Goal: Go to known website: Go to known website

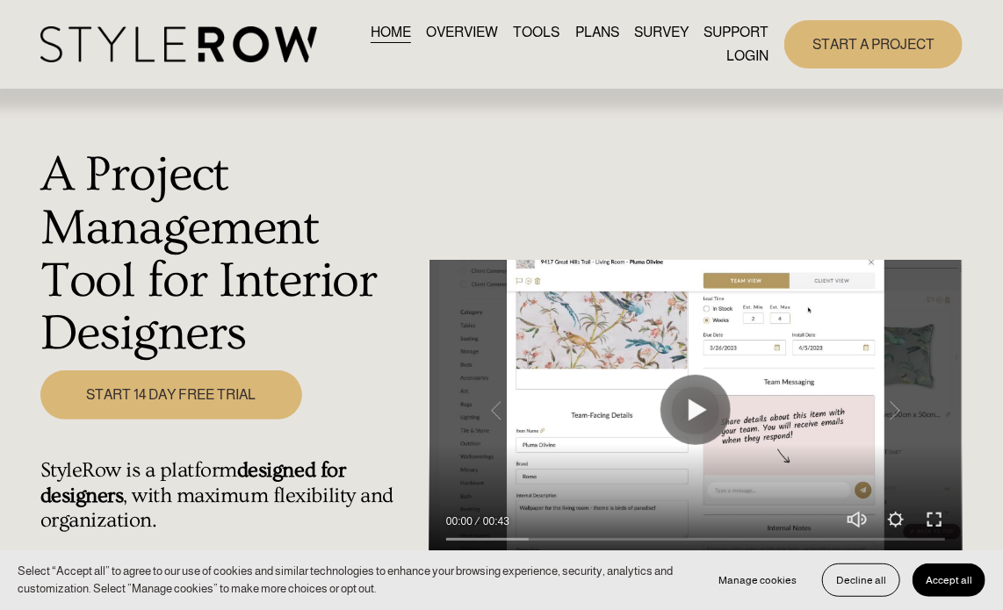
click at [0, 0] on div "QUESTIONS FEATURED STYLEBOARD RESOURCE CENTER HOW - TO HUB CONTACT US" at bounding box center [0, 0] width 0 height 0
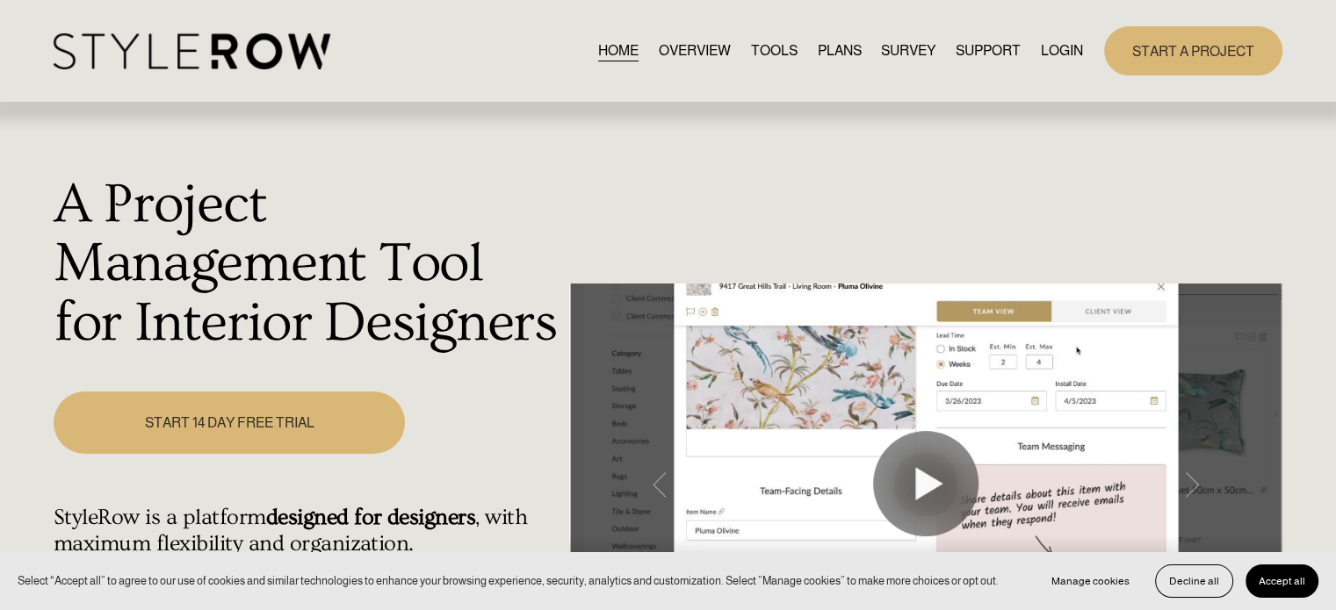
click at [1002, 48] on link "LOGIN" at bounding box center [1062, 51] width 42 height 24
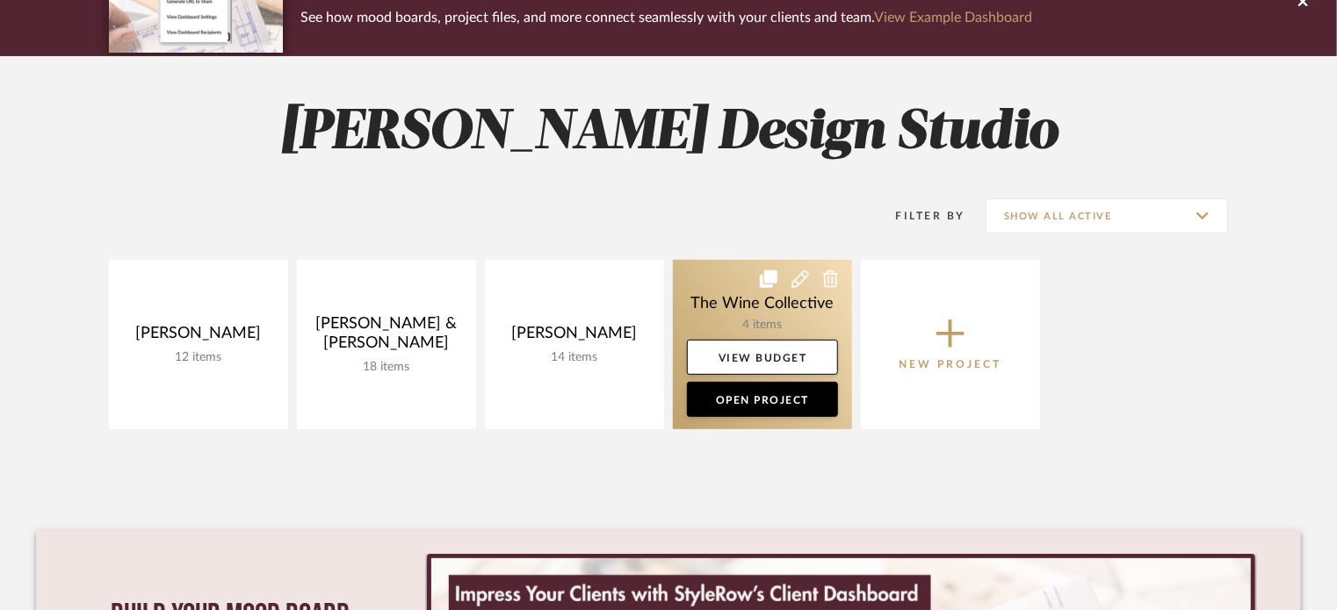
click at [759, 298] on link at bounding box center [762, 345] width 179 height 170
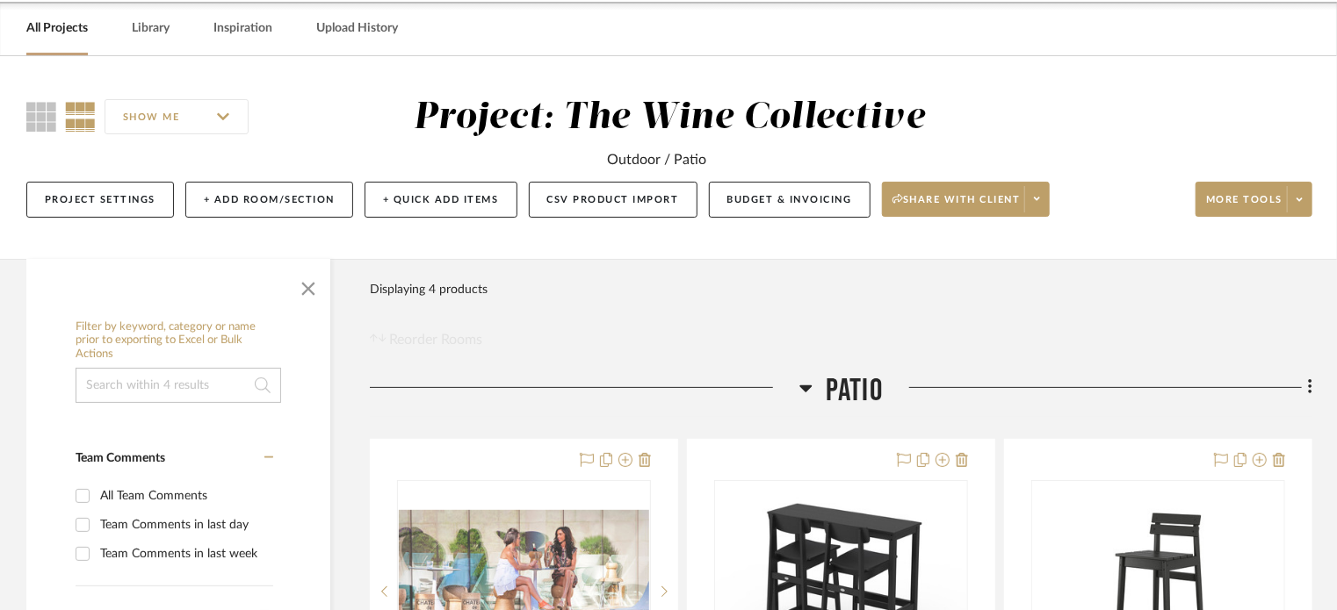
scroll to position [334, 0]
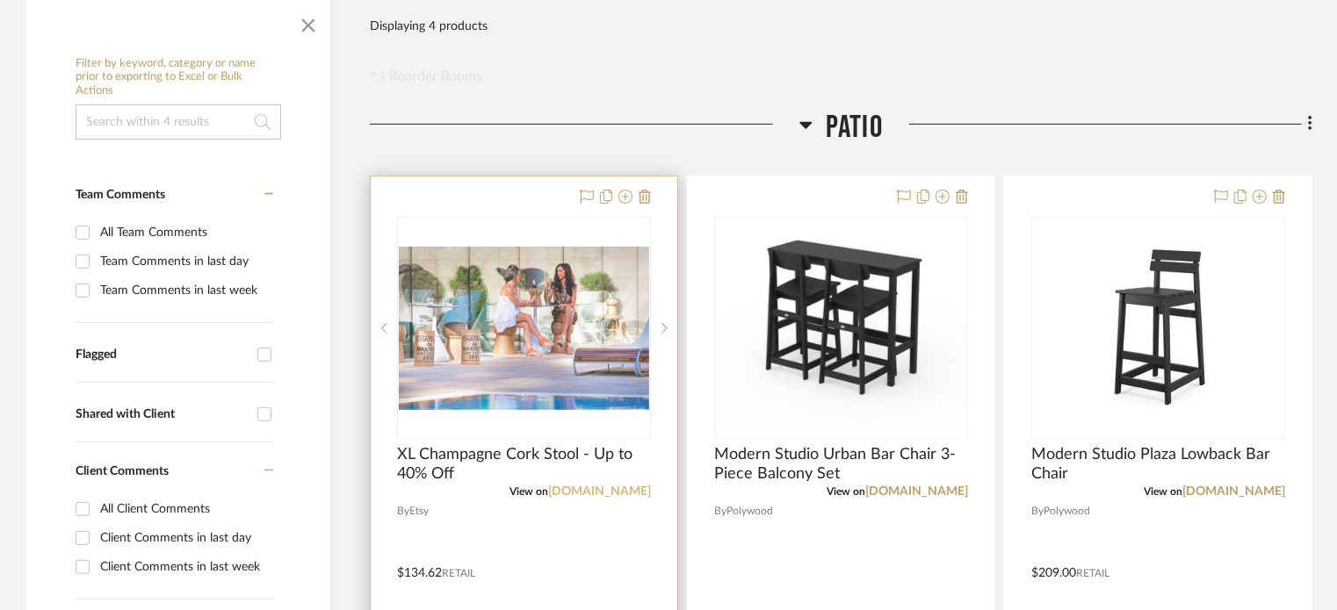
click at [623, 494] on link "[DOMAIN_NAME]" at bounding box center [599, 492] width 103 height 12
